Goal: Task Accomplishment & Management: Use online tool/utility

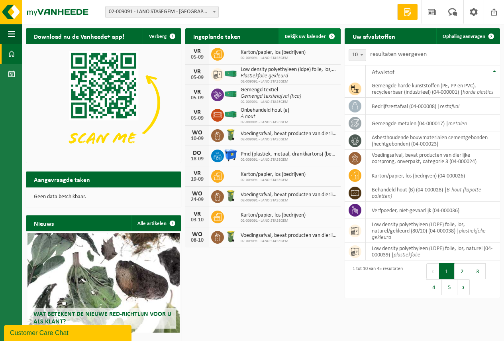
click at [303, 35] on span "Bekijk uw kalender" at bounding box center [305, 36] width 41 height 5
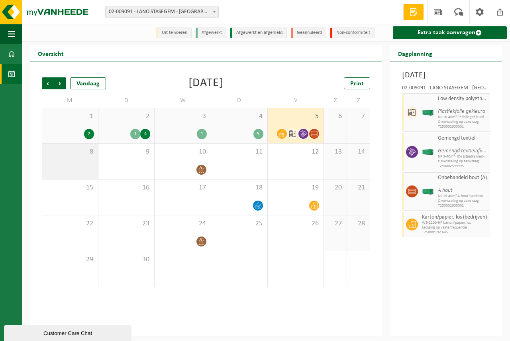
click at [75, 155] on span "8" at bounding box center [70, 151] width 48 height 9
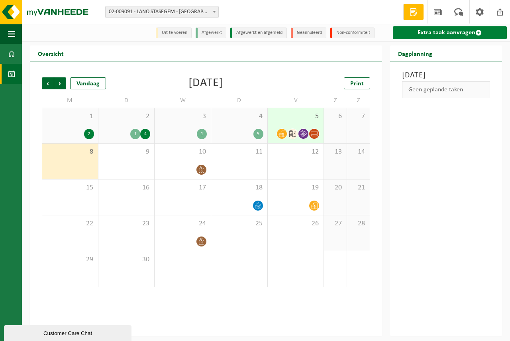
click at [443, 29] on link "Extra taak aanvragen" at bounding box center [450, 32] width 114 height 13
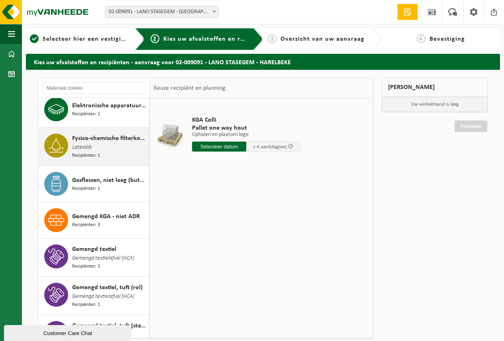
scroll to position [279, 0]
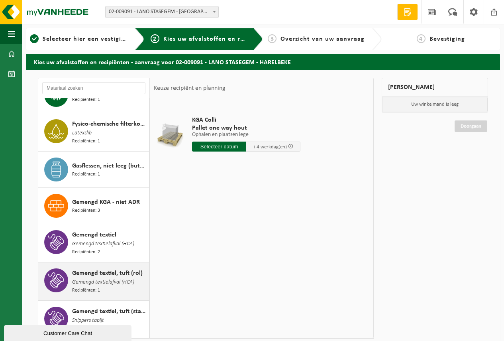
click at [85, 268] on span "Gemengd textiel, tuft (rol)" at bounding box center [107, 273] width 71 height 10
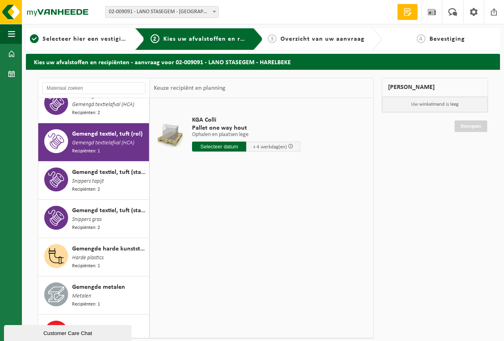
scroll to position [438, 0]
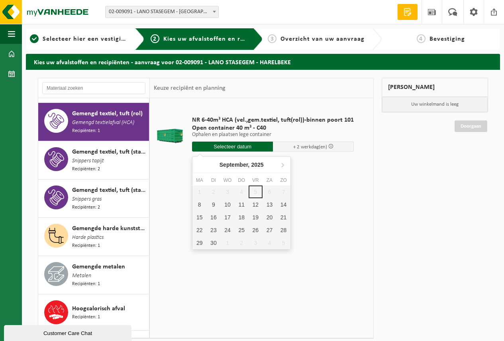
click at [230, 144] on input "text" at bounding box center [232, 147] width 81 height 10
click at [199, 204] on div "8" at bounding box center [200, 204] width 14 height 13
type input "Van 2025-09-08"
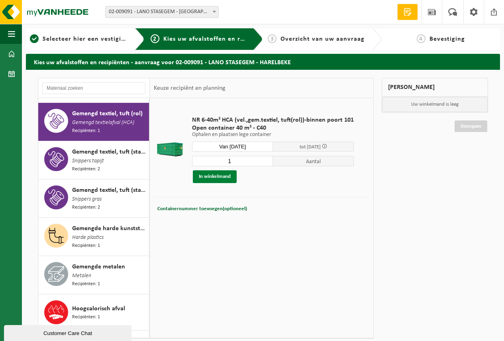
click at [212, 174] on button "In winkelmand" at bounding box center [215, 176] width 44 height 13
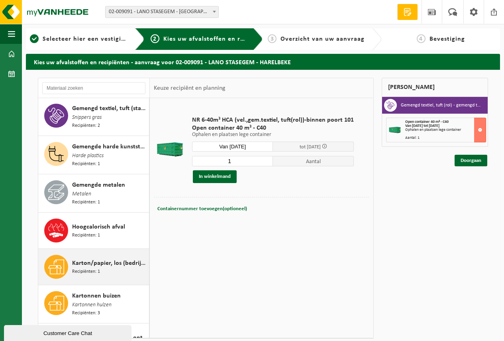
scroll to position [558, 0]
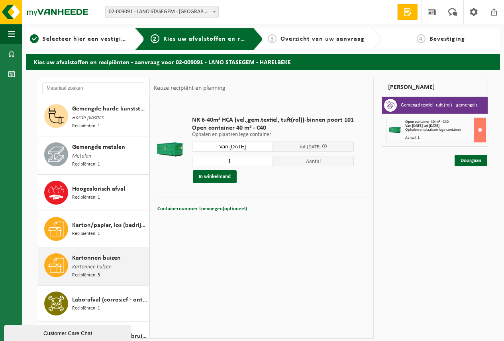
click at [108, 253] on span "Kartonnen buizen" at bounding box center [96, 258] width 49 height 10
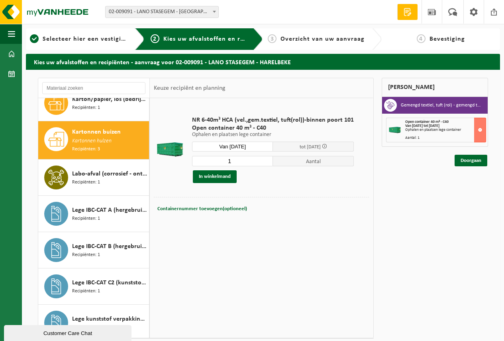
scroll to position [696, 0]
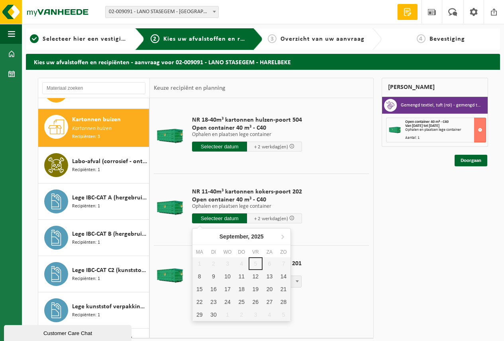
click at [217, 216] on input "text" at bounding box center [219, 218] width 55 height 10
click at [198, 274] on div "8" at bounding box center [200, 276] width 14 height 13
type input "Van 2025-09-08"
type input "2025-09-08"
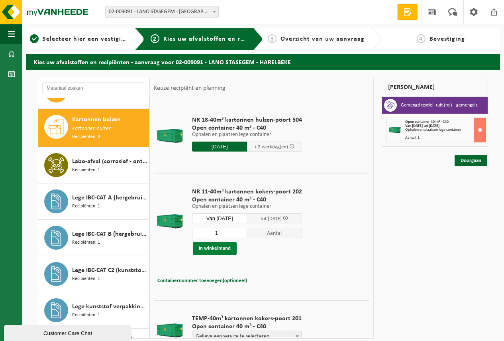
click at [208, 246] on button "In winkelmand" at bounding box center [215, 248] width 44 height 13
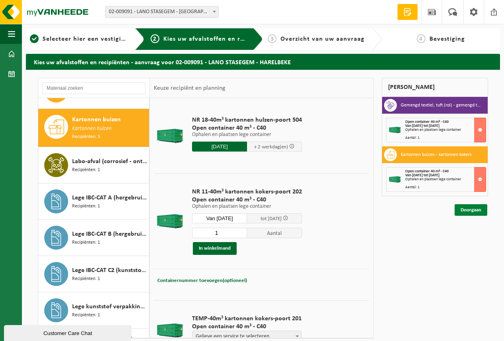
click at [469, 209] on link "Doorgaan" at bounding box center [471, 210] width 33 height 12
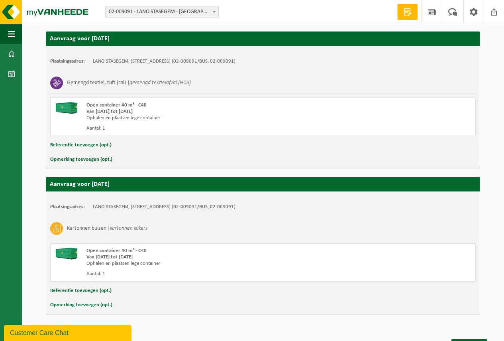
scroll to position [147, 0]
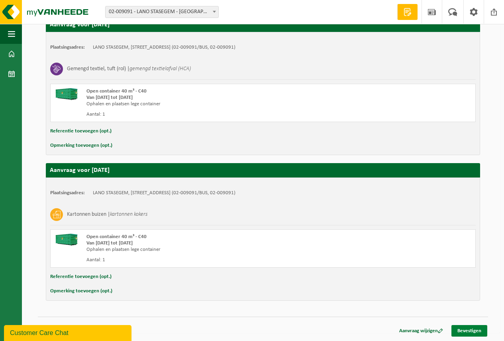
click at [468, 329] on link "Bevestigen" at bounding box center [470, 331] width 36 height 12
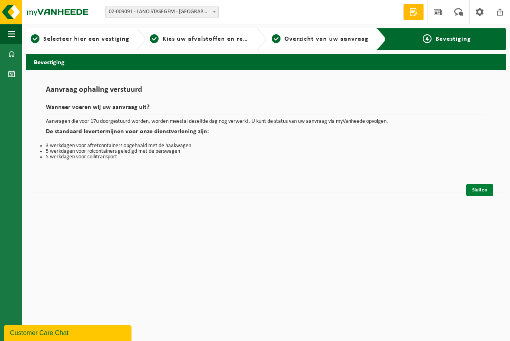
click at [480, 187] on link "Sluiten" at bounding box center [479, 190] width 27 height 12
